Goal: Complete application form: Complete application form

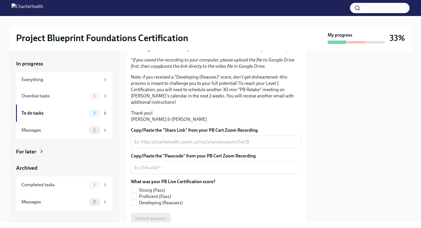
scroll to position [138, 0]
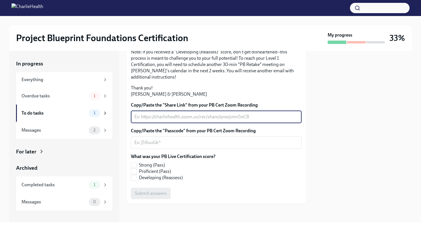
click at [169, 116] on textarea "Copy/Paste the "Share Link" from your PB Cert Zoom Recording" at bounding box center [216, 117] width 164 height 7
paste textarea "[URL][DOMAIN_NAME]"
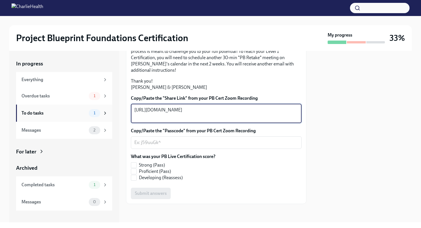
drag, startPoint x: 251, startPoint y: 126, endPoint x: 112, endPoint y: 106, distance: 140.8
click at [112, 106] on div "In progress Everything Overdue tasks 1 To do tasks 1 Messages 2 For later Archi…" at bounding box center [210, 137] width 402 height 172
paste textarea "/share/oz7Wgx7JJi8RB3RtDuv6cvbL4kAvoLST5f2hUo0S3vGB7KIipBptZSKZjANwAJ8k.GxrLUTd…"
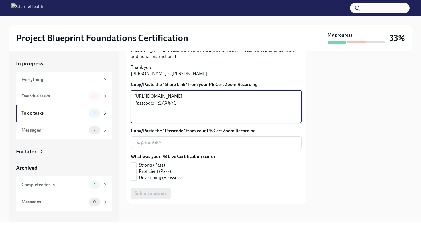
drag, startPoint x: 155, startPoint y: 138, endPoint x: 185, endPoint y: 139, distance: 30.1
click at [185, 121] on textarea "[URL][DOMAIN_NAME] Passcode: Tt2AX%7G" at bounding box center [216, 106] width 164 height 27
type textarea "[URL][DOMAIN_NAME] Passcode:"
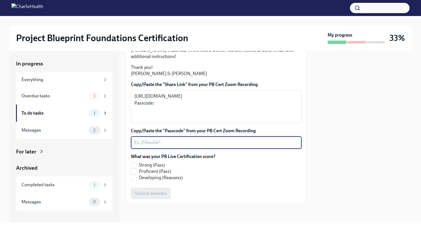
click at [161, 146] on textarea "Copy/Paste the "Passcode" from your PB Cert Zoom Recording" at bounding box center [216, 142] width 164 height 7
paste textarea "Tt2AX%7G"
type textarea "Tt2AX%7G"
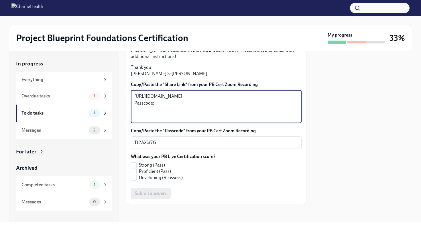
drag, startPoint x: 154, startPoint y: 138, endPoint x: 133, endPoint y: 138, distance: 20.9
click at [133, 123] on div "[URL][DOMAIN_NAME] Passcode: x ​" at bounding box center [216, 106] width 171 height 33
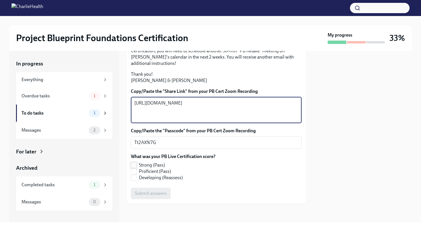
type textarea "[URL][DOMAIN_NAME]"
click at [149, 169] on span "Strong (Pass)" at bounding box center [152, 165] width 26 height 6
click at [136, 168] on input "Strong (Pass)" at bounding box center [133, 165] width 5 height 5
checkbox input "true"
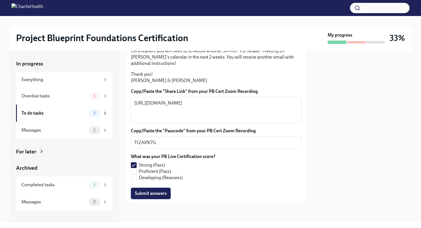
click at [151, 197] on span "Submit answers" at bounding box center [151, 194] width 32 height 6
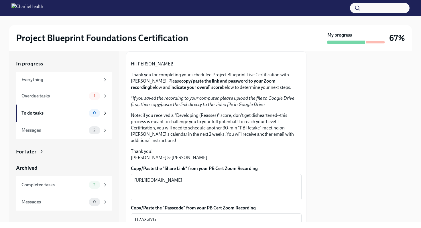
scroll to position [0, 0]
